Goal: Task Accomplishment & Management: Manage account settings

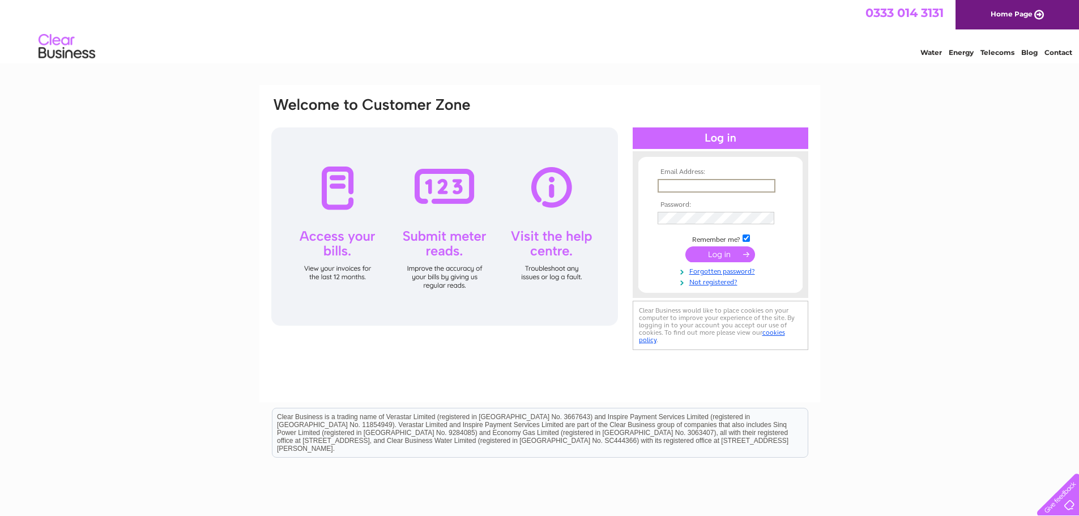
click at [664, 188] on input "text" at bounding box center [717, 186] width 118 height 14
type input "1"
type input "[EMAIL_ADDRESS][DOMAIN_NAME]"
click at [725, 251] on input "submit" at bounding box center [720, 254] width 70 height 16
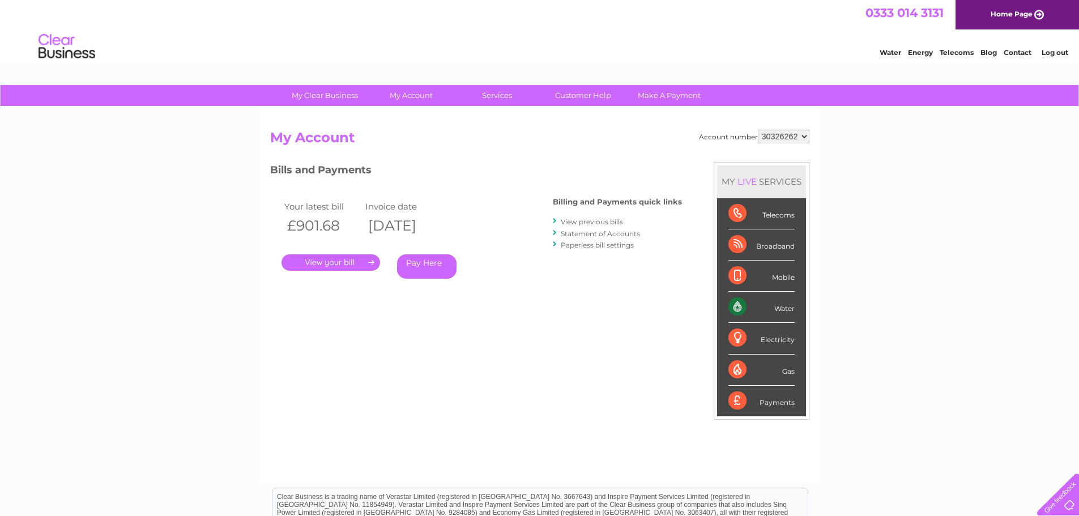
click at [333, 262] on link "." at bounding box center [331, 262] width 99 height 16
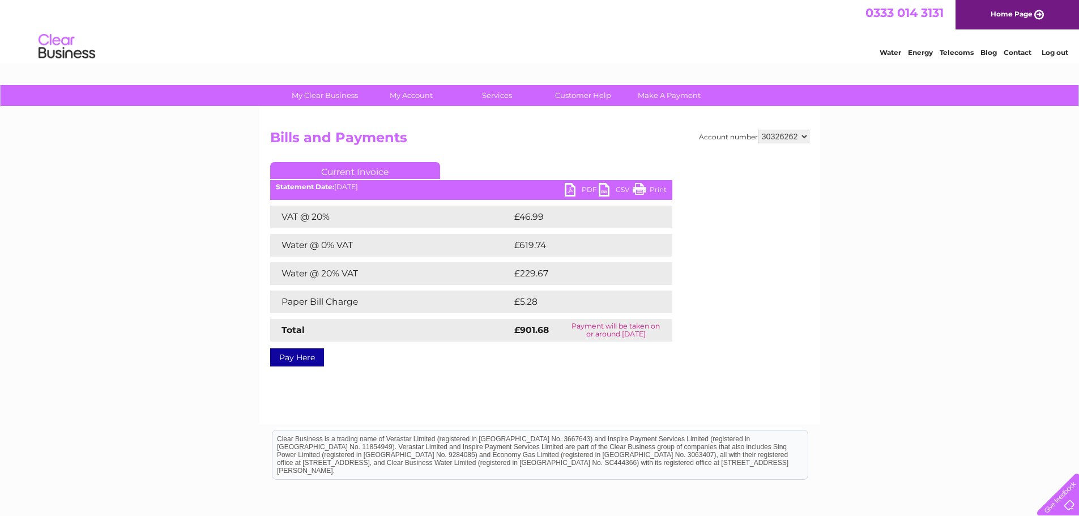
click at [653, 189] on link "Print" at bounding box center [650, 191] width 34 height 16
click at [587, 190] on link "PDF" at bounding box center [582, 191] width 34 height 16
